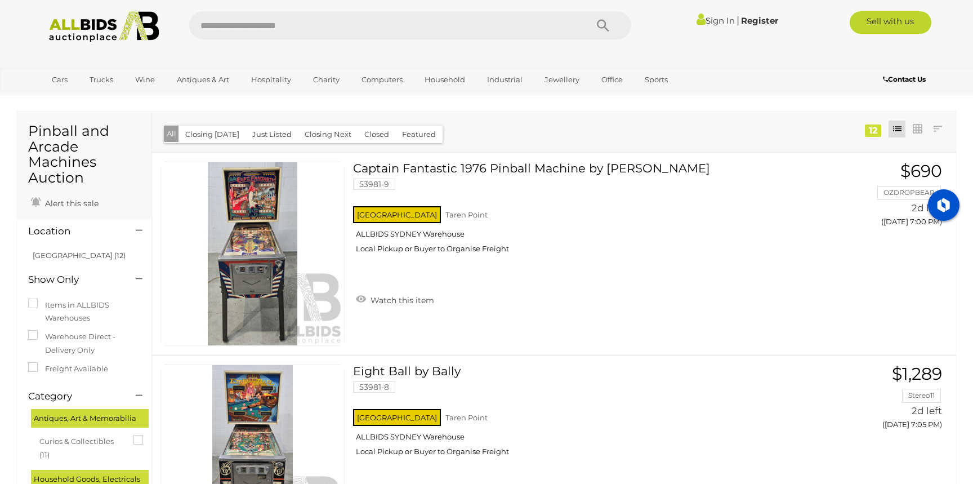
click at [372, 136] on button "Closed" at bounding box center [376, 134] width 38 height 17
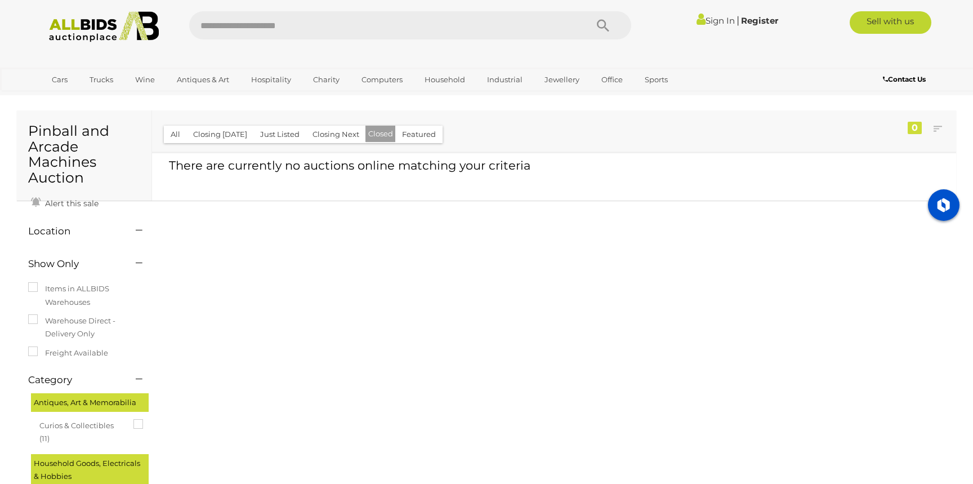
click at [176, 135] on button "All" at bounding box center [175, 134] width 23 height 17
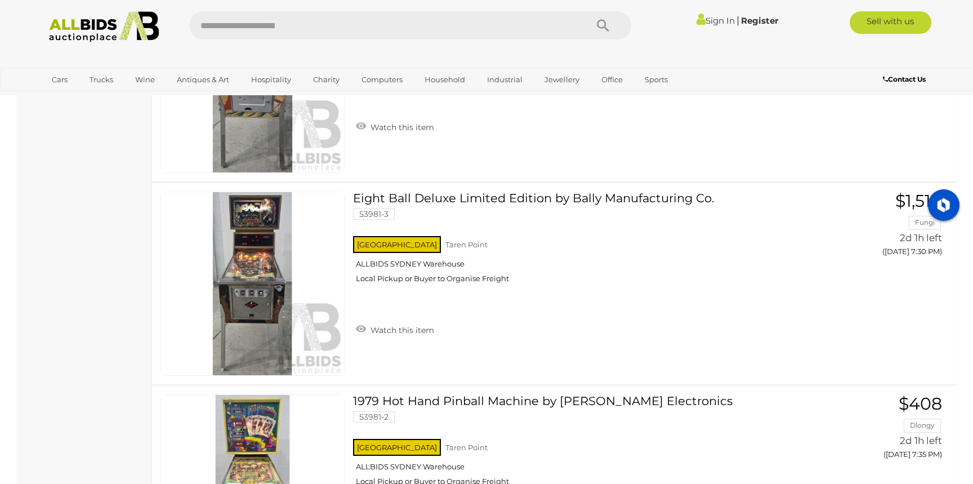
scroll to position [1220, 0]
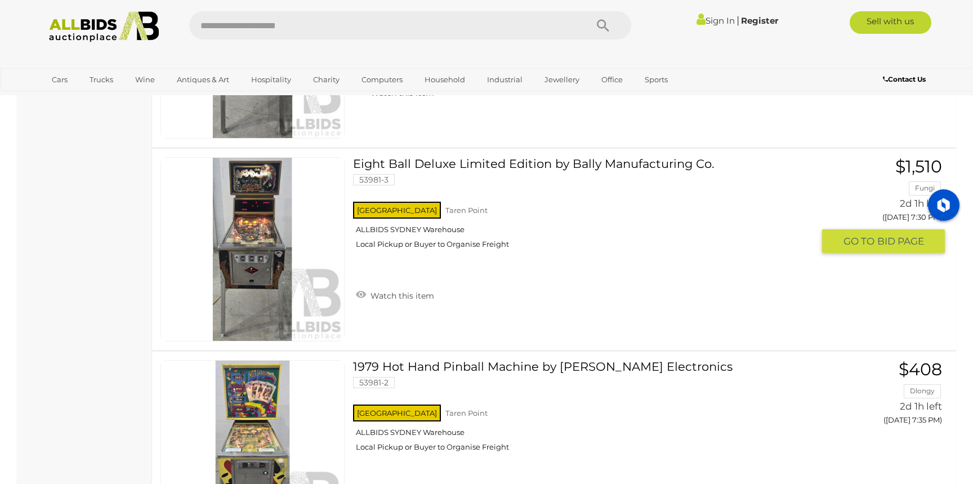
click at [466, 167] on link "Eight Ball Deluxe Limited Edition by Bally Manufacturing Co. 53981-3 NSW Taren …" at bounding box center [587, 207] width 452 height 100
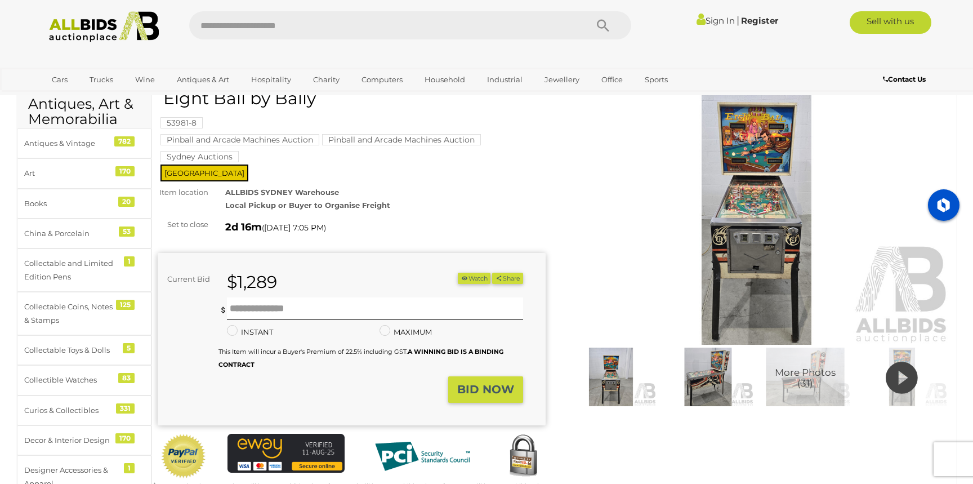
scroll to position [48, 0]
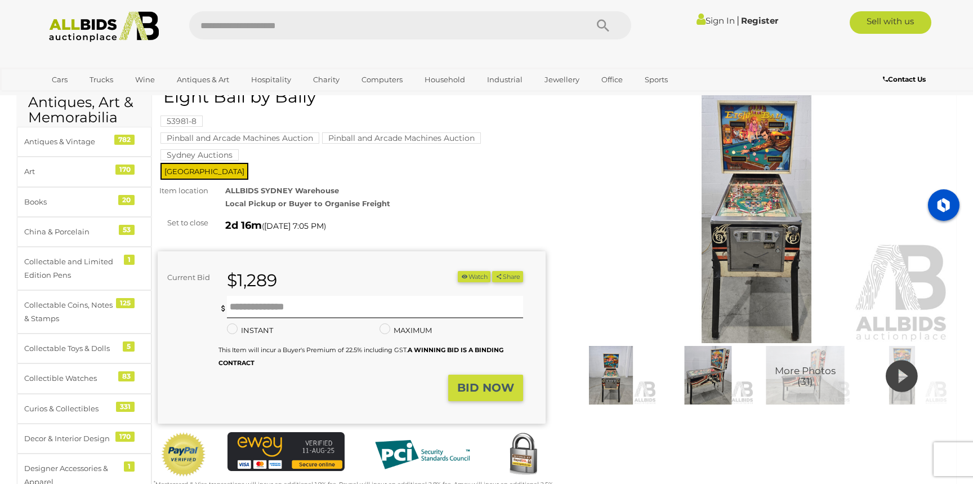
click at [610, 367] on img at bounding box center [610, 375] width 91 height 59
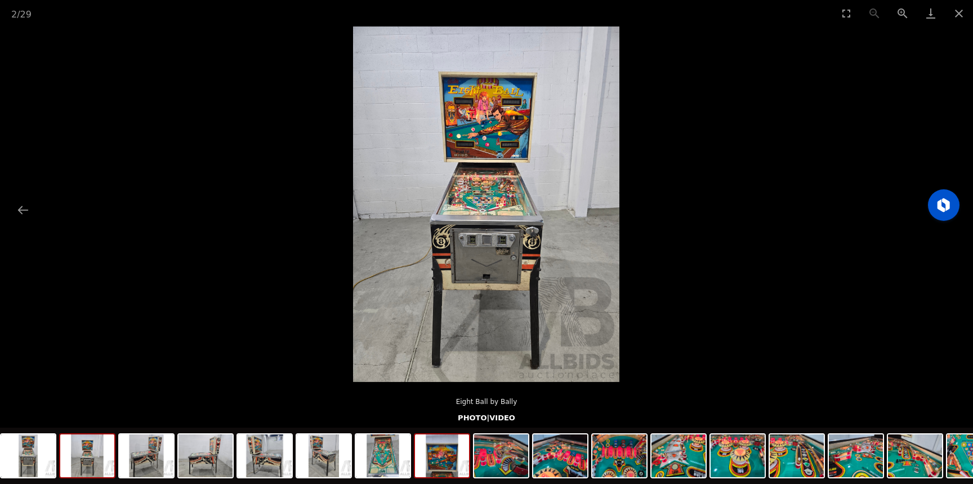
click at [438, 457] on img at bounding box center [442, 455] width 54 height 43
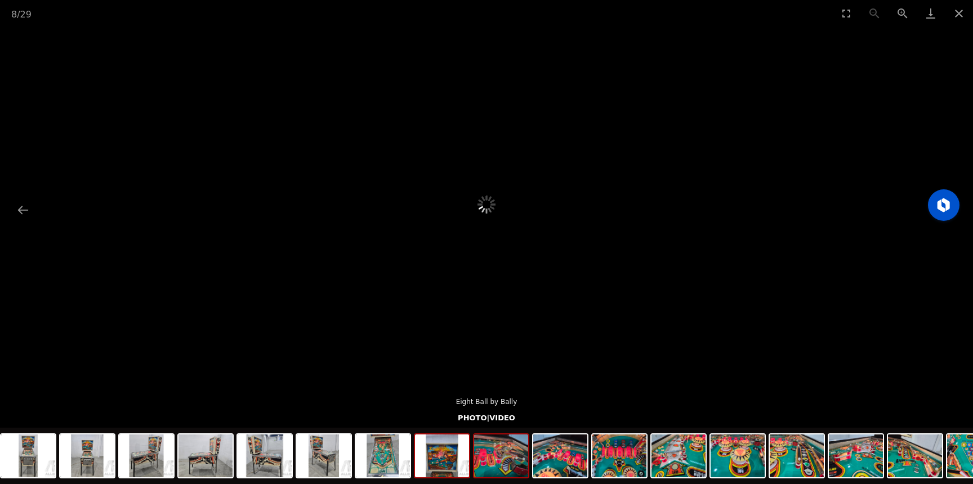
click at [511, 460] on img at bounding box center [501, 455] width 54 height 43
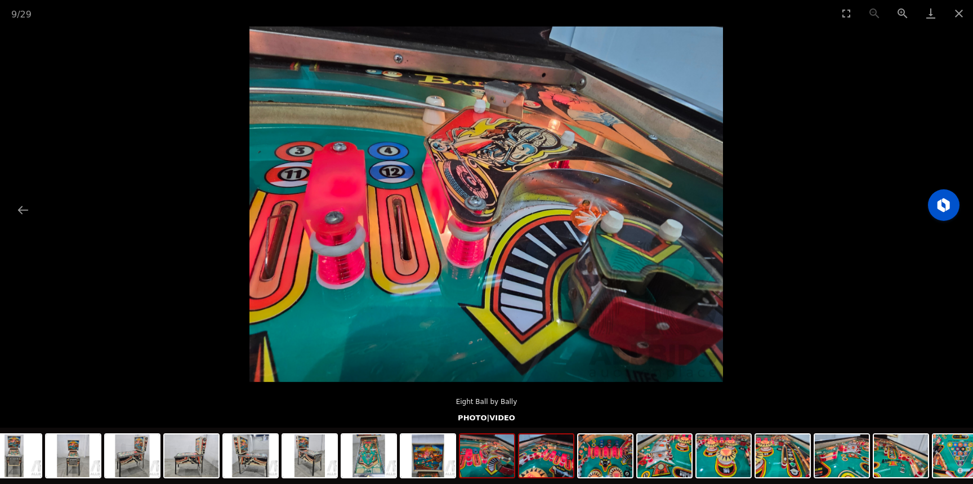
click at [554, 464] on img at bounding box center [546, 455] width 54 height 43
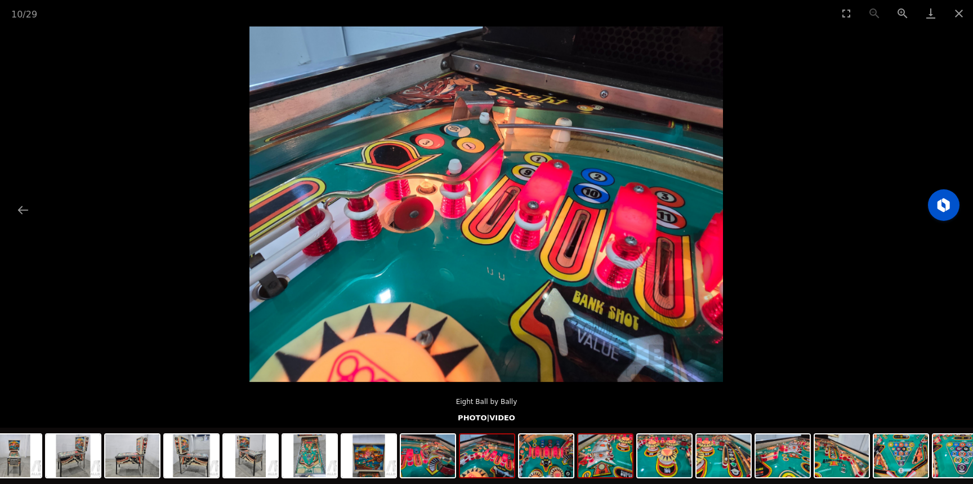
click at [608, 457] on img at bounding box center [605, 455] width 54 height 43
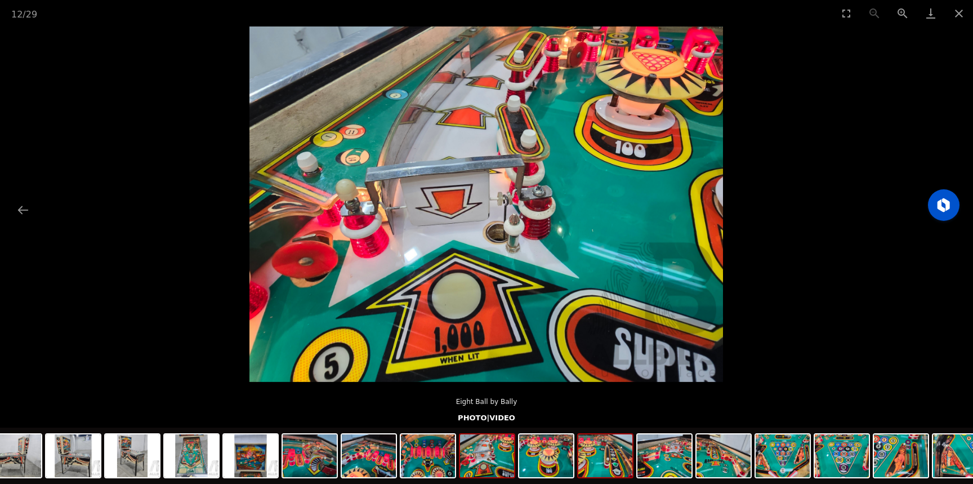
click at [607, 463] on img at bounding box center [605, 455] width 54 height 43
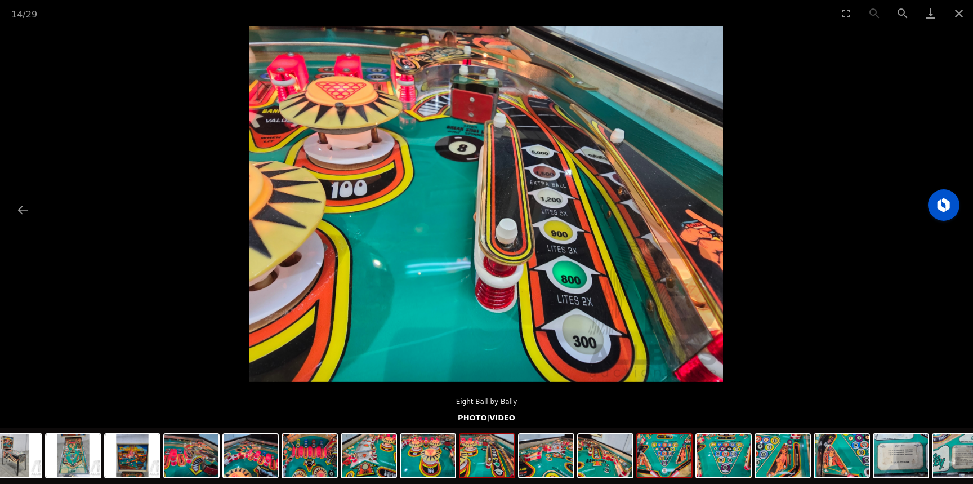
click at [660, 459] on img at bounding box center [664, 455] width 54 height 43
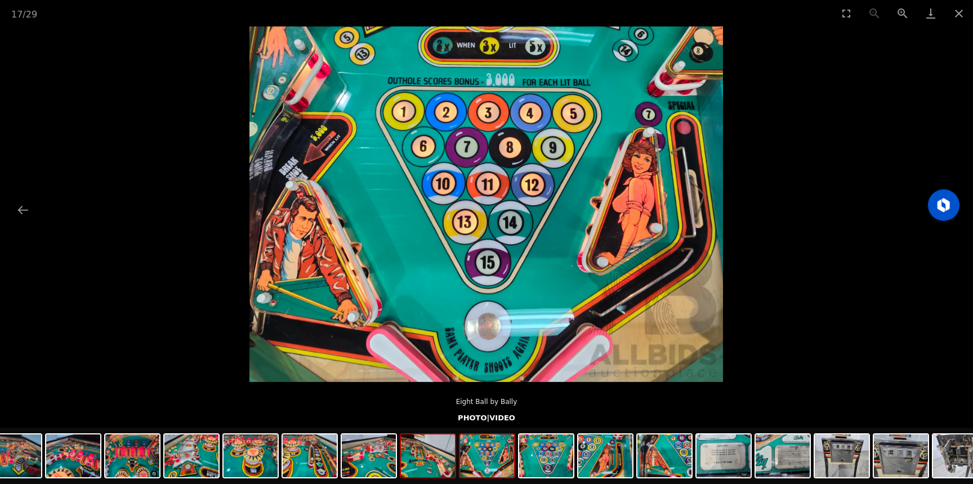
scroll to position [34, 0]
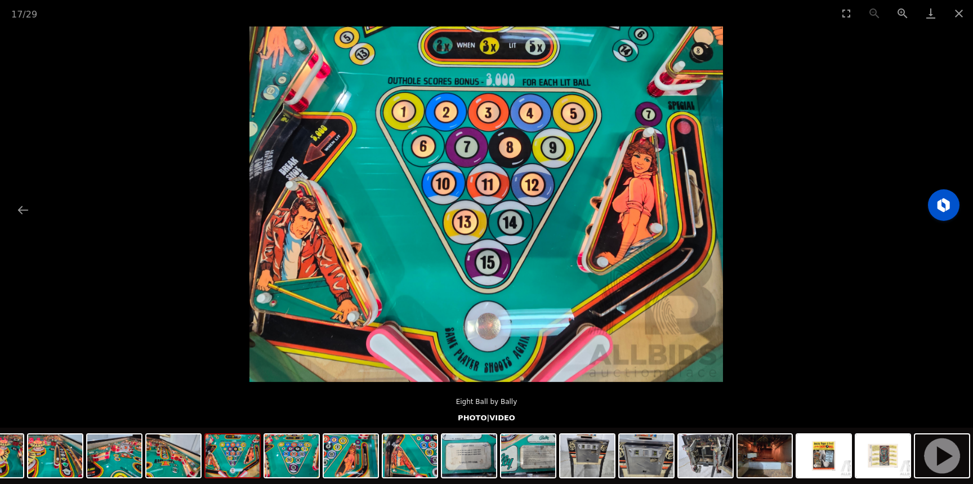
drag, startPoint x: 622, startPoint y: 454, endPoint x: 311, endPoint y: 479, distance: 312.3
click at [311, 479] on div at bounding box center [116, 456] width 1714 height 59
click at [701, 455] on img at bounding box center [705, 455] width 54 height 43
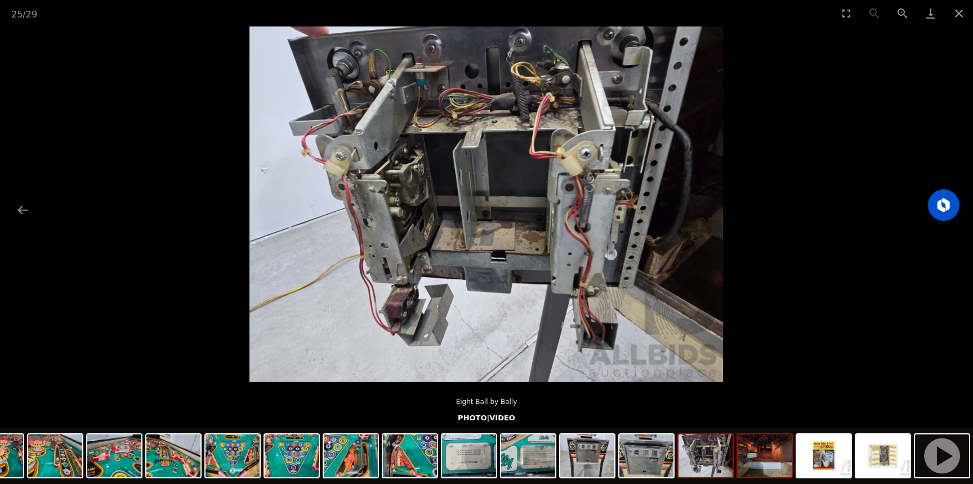
click at [770, 459] on img at bounding box center [764, 455] width 54 height 43
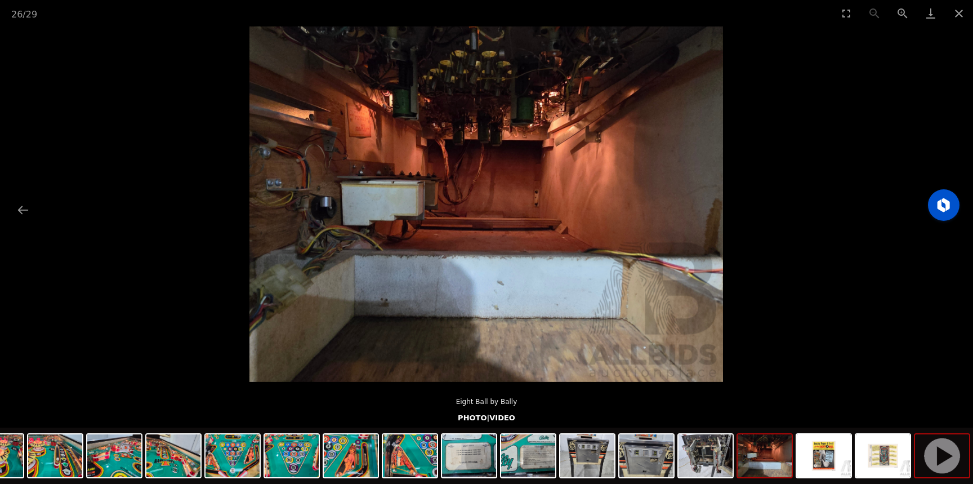
scroll to position [50, 0]
click at [938, 463] on img at bounding box center [942, 455] width 54 height 43
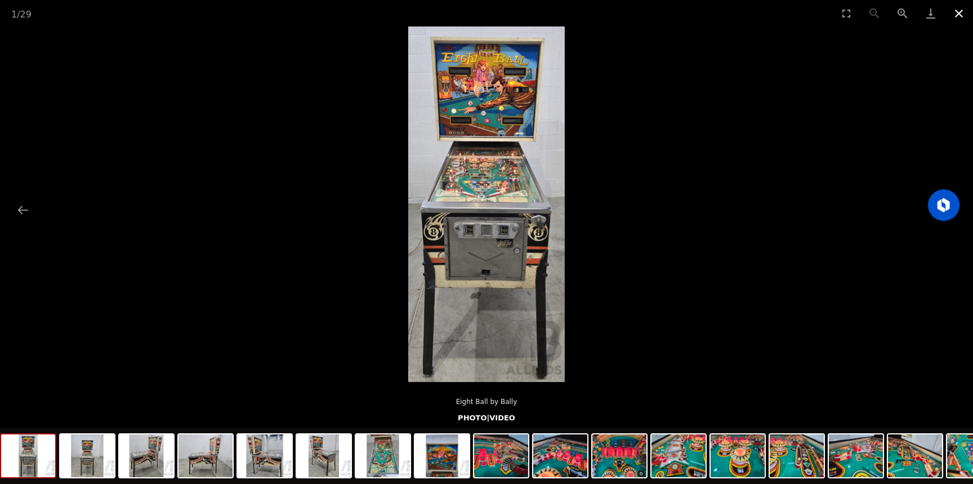
click at [956, 18] on button "Close gallery" at bounding box center [959, 13] width 28 height 26
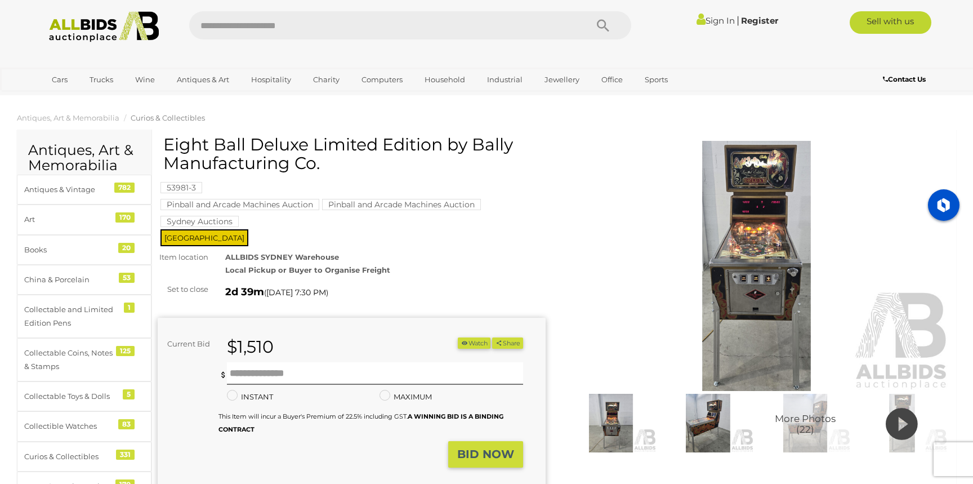
click at [755, 227] on img at bounding box center [756, 266] width 388 height 250
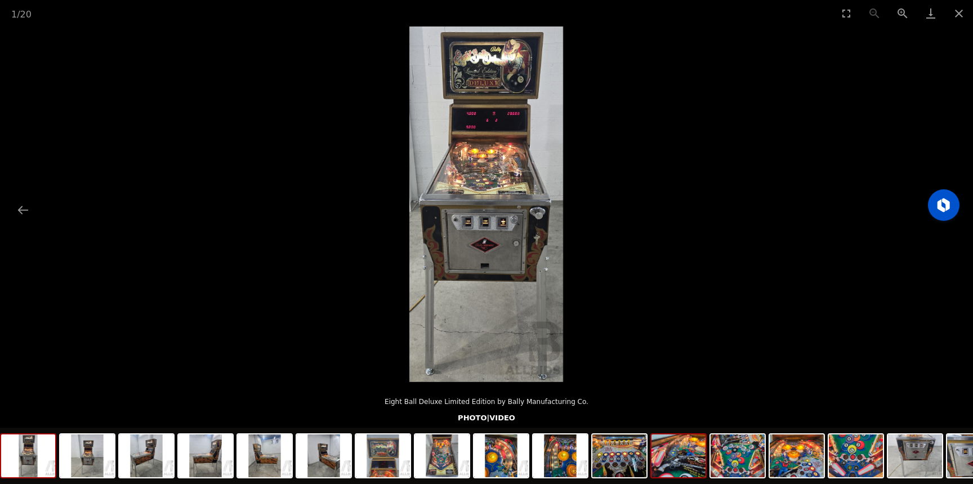
click at [689, 467] on img at bounding box center [678, 455] width 54 height 43
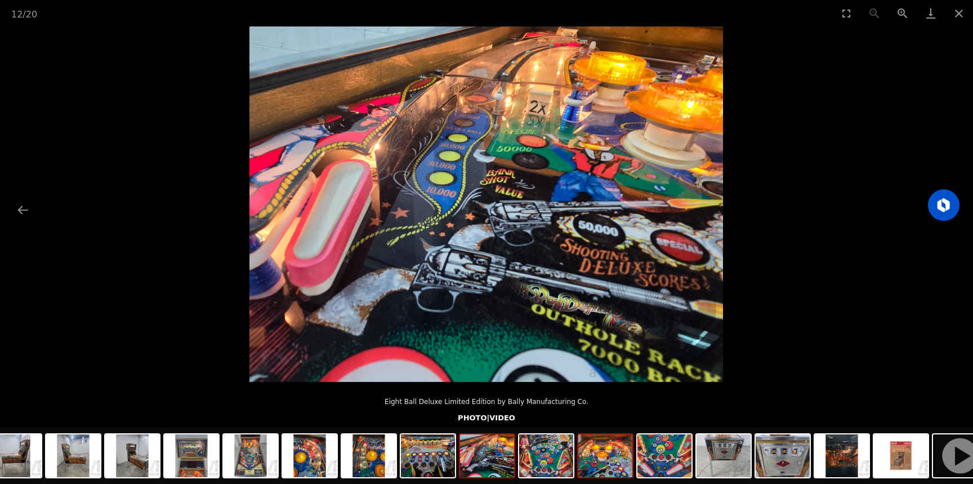
click at [602, 467] on img at bounding box center [605, 455] width 54 height 43
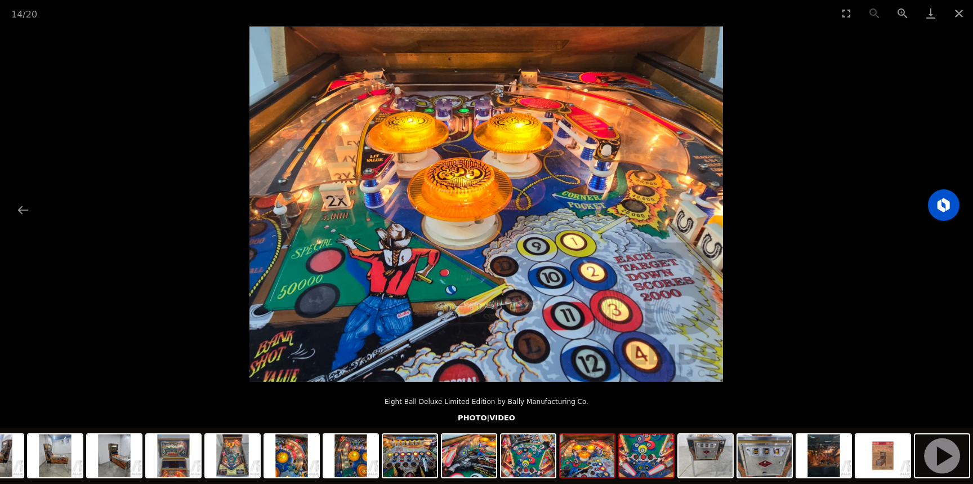
click at [646, 471] on img at bounding box center [646, 455] width 54 height 43
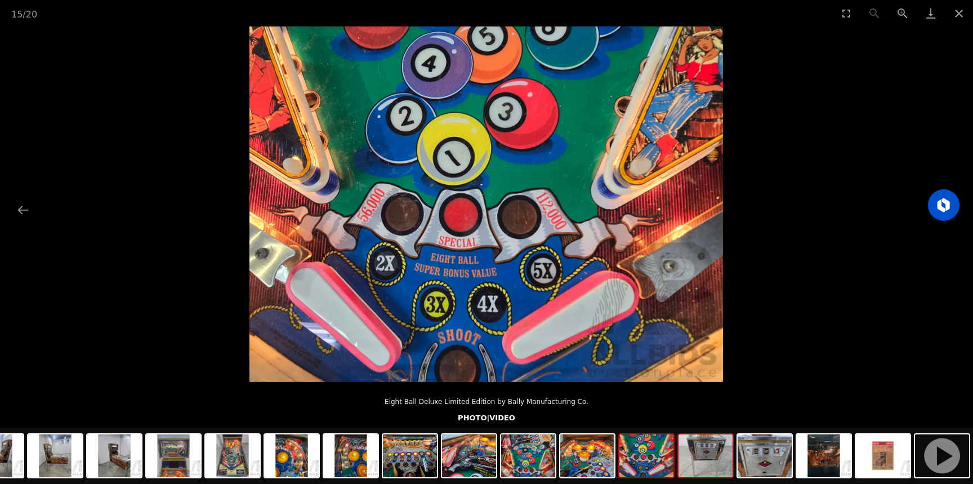
click at [701, 464] on img at bounding box center [705, 455] width 54 height 43
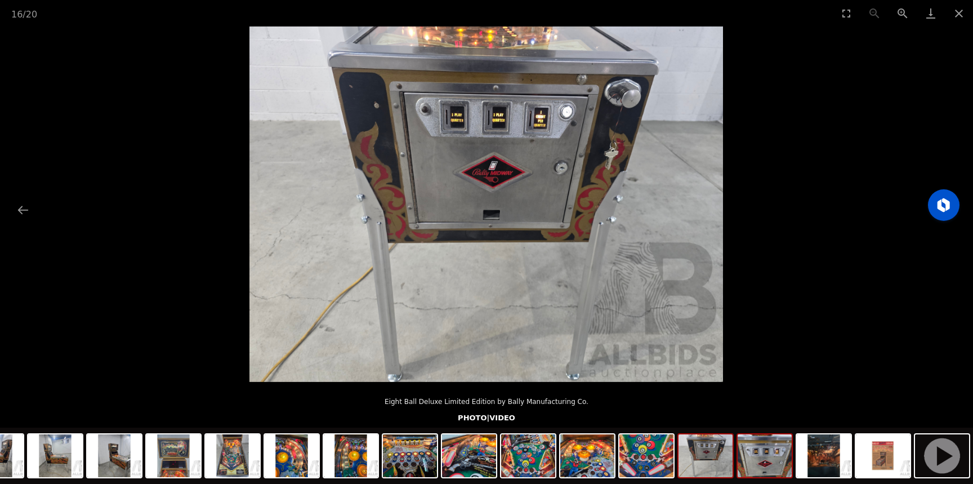
click at [763, 457] on img at bounding box center [764, 455] width 54 height 43
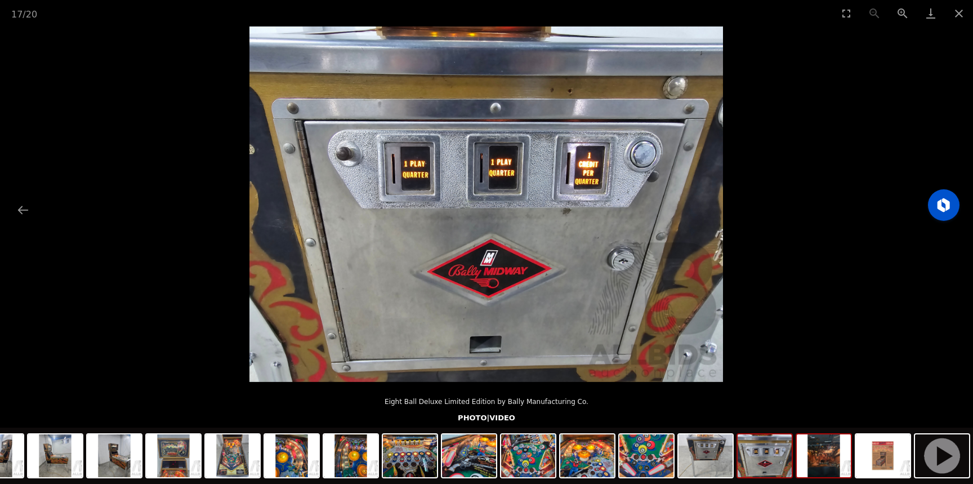
click at [810, 452] on img at bounding box center [823, 455] width 54 height 43
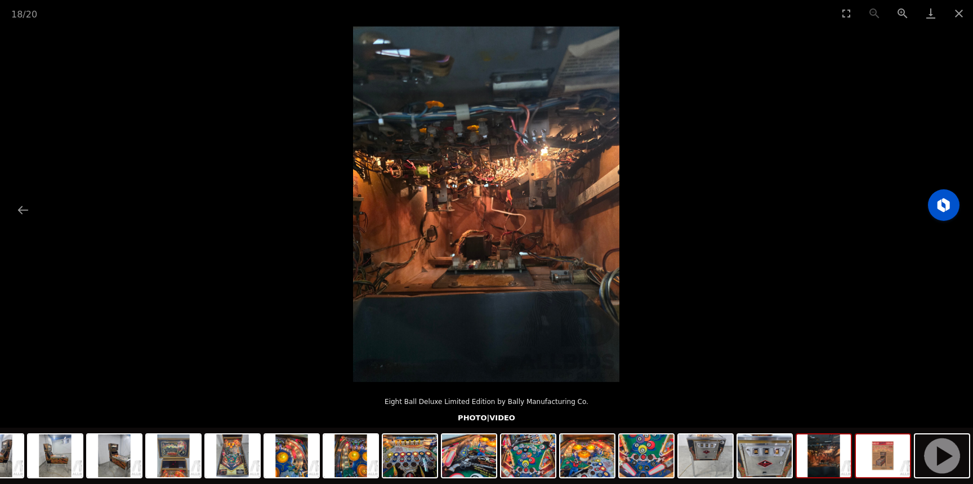
click at [875, 455] on img at bounding box center [883, 455] width 54 height 43
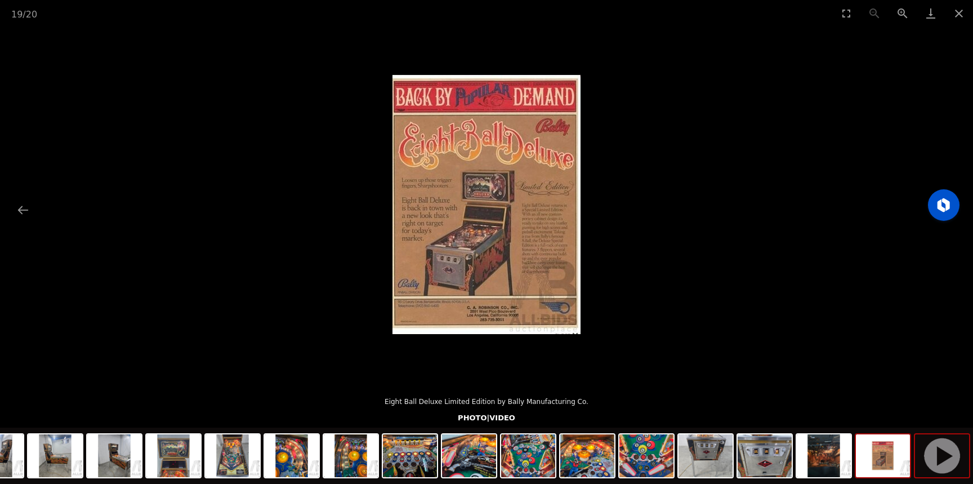
click at [937, 460] on img at bounding box center [942, 455] width 54 height 43
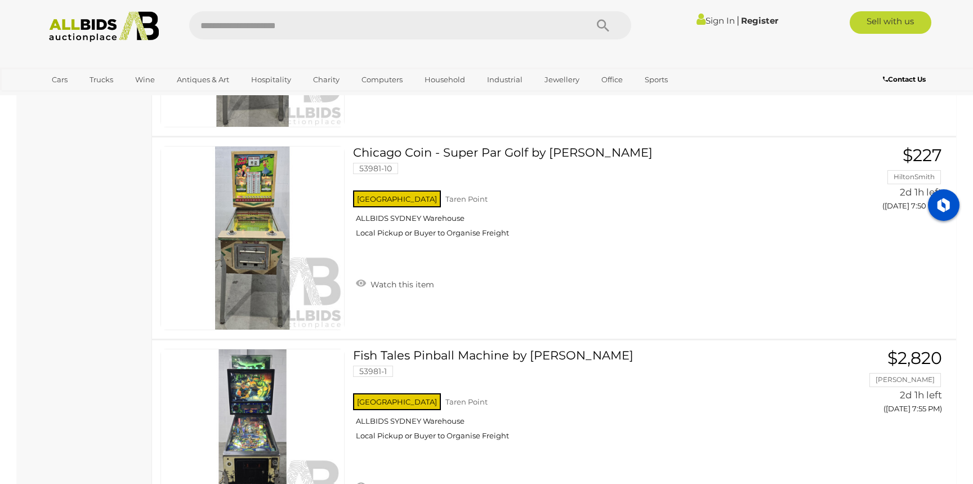
scroll to position [2016, 0]
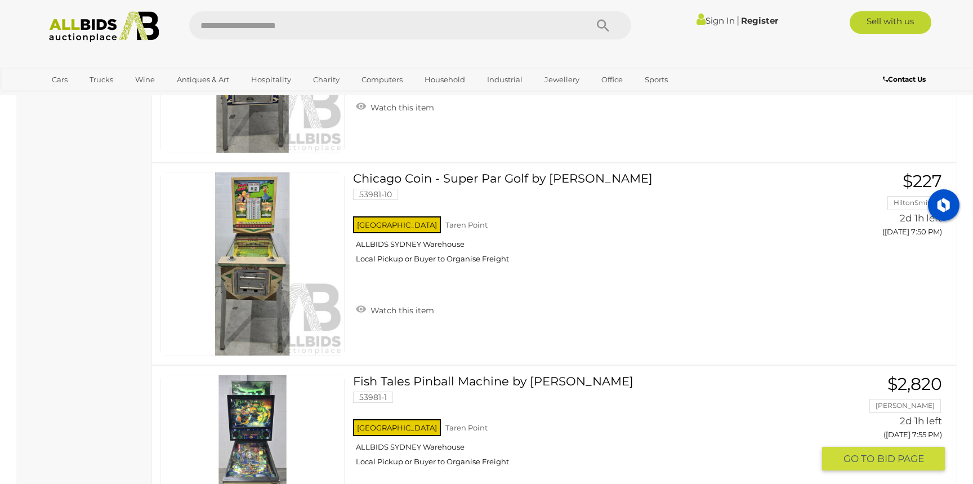
click at [471, 381] on link "Fish Tales Pinball Machine by Williams 53981-1 NSW Taren Point ALLBIDS SYDNEY W…" at bounding box center [587, 424] width 452 height 100
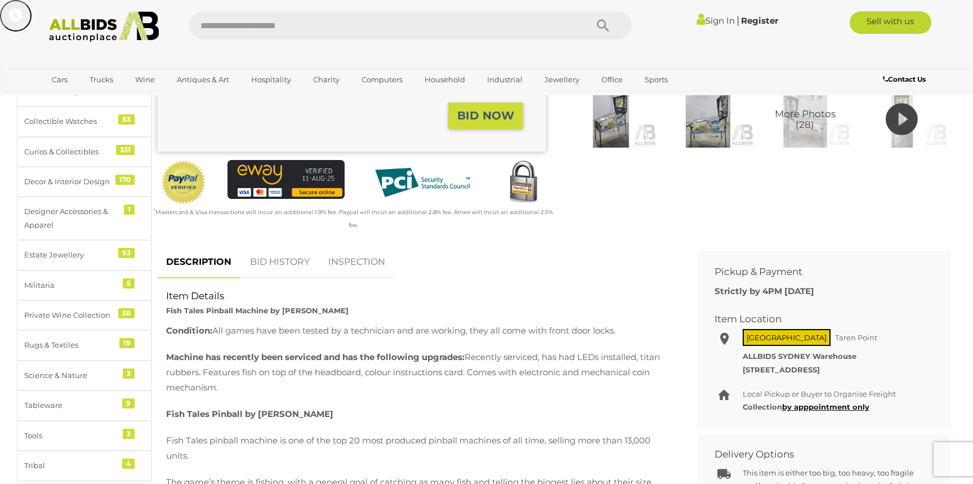
scroll to position [316, 0]
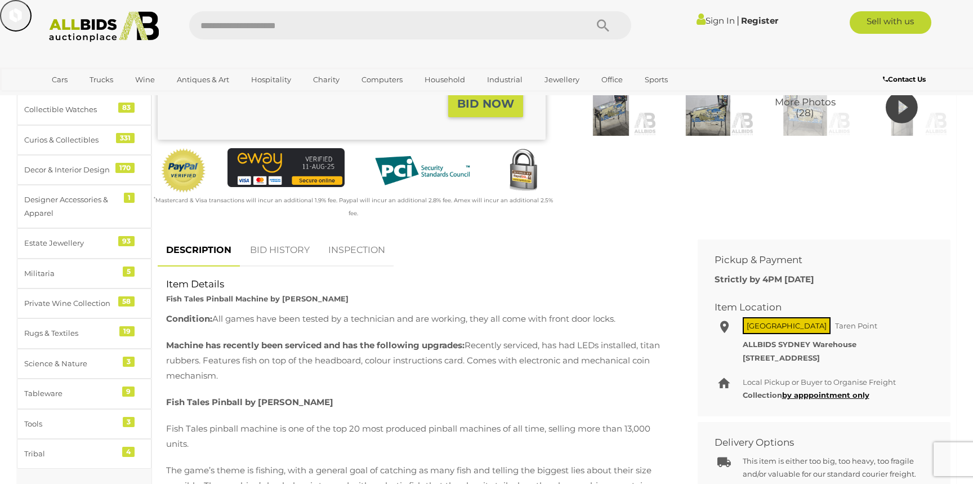
click at [291, 234] on link "BID HISTORY" at bounding box center [279, 250] width 77 height 33
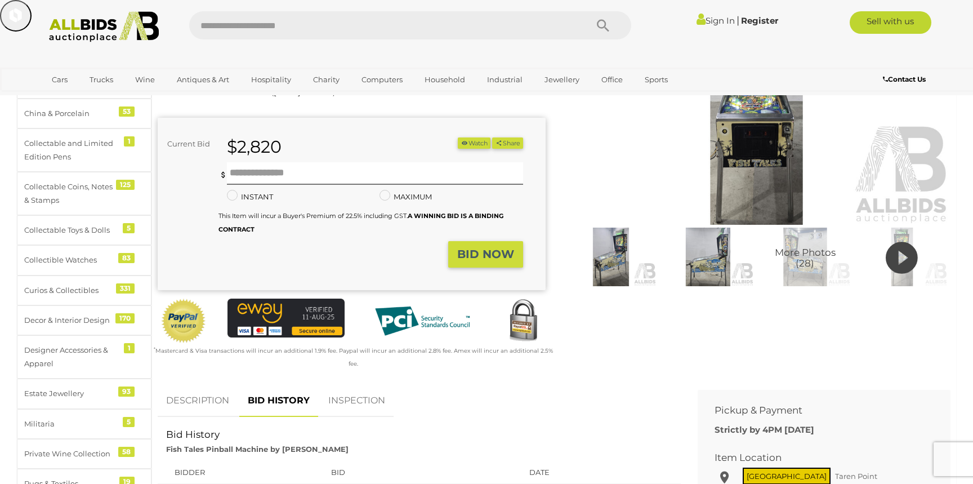
scroll to position [0, 0]
